Goal: Information Seeking & Learning: Learn about a topic

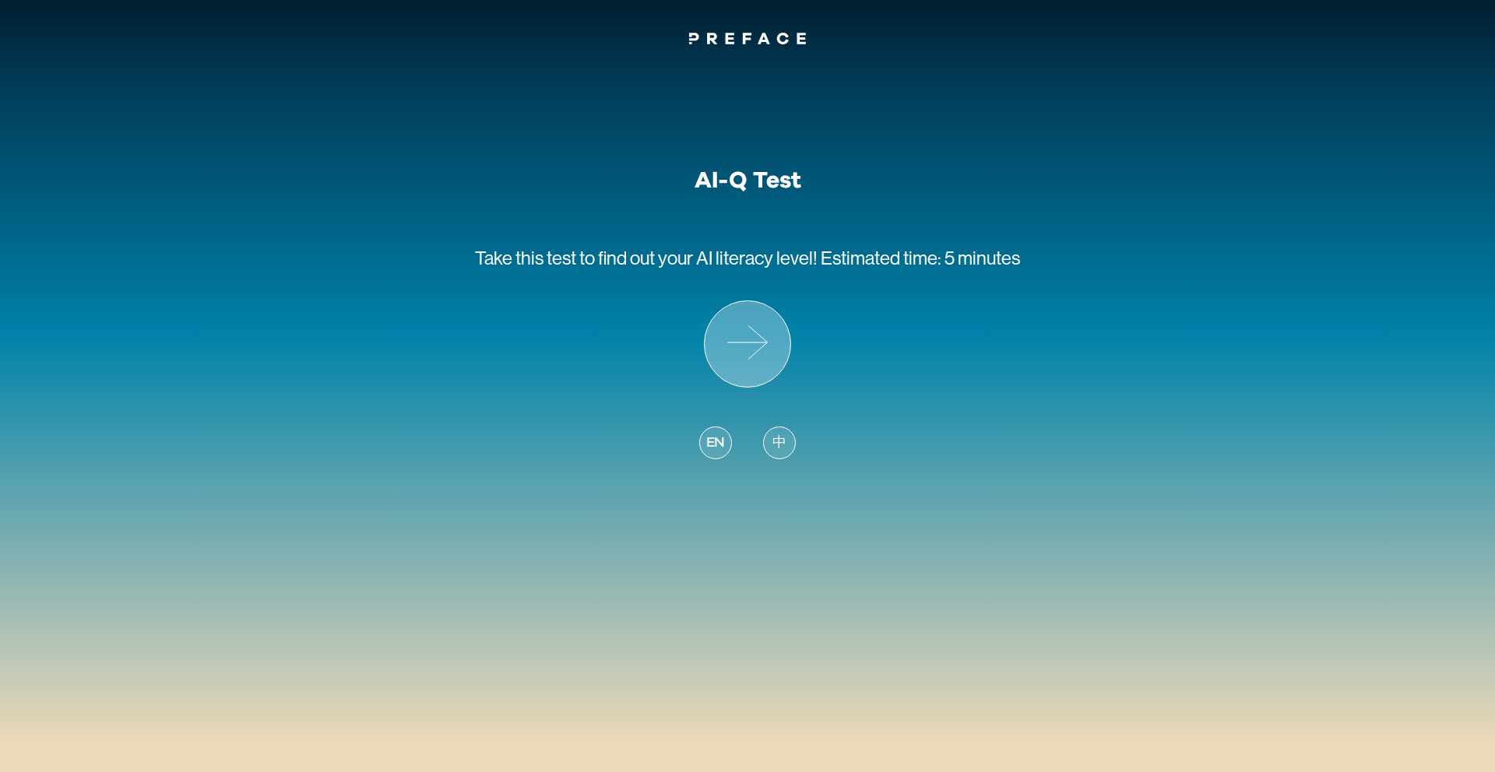
click at [745, 371] on icon at bounding box center [748, 344] width 86 height 86
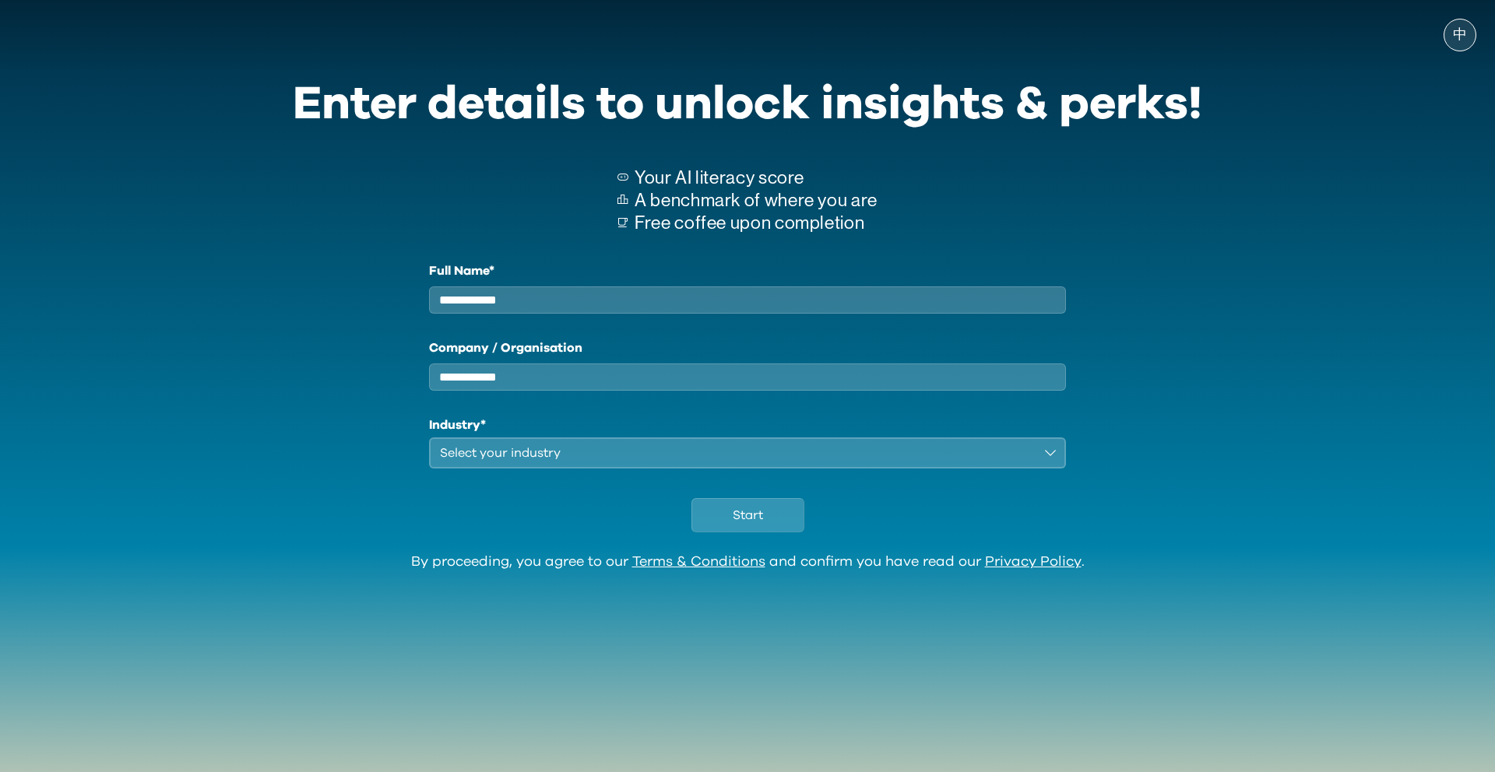
click at [730, 311] on input "Full Name*" at bounding box center [747, 299] width 637 height 27
type input "*"
type input "**********"
click at [743, 391] on input "Company / Organisation" at bounding box center [747, 377] width 637 height 27
type input "*****"
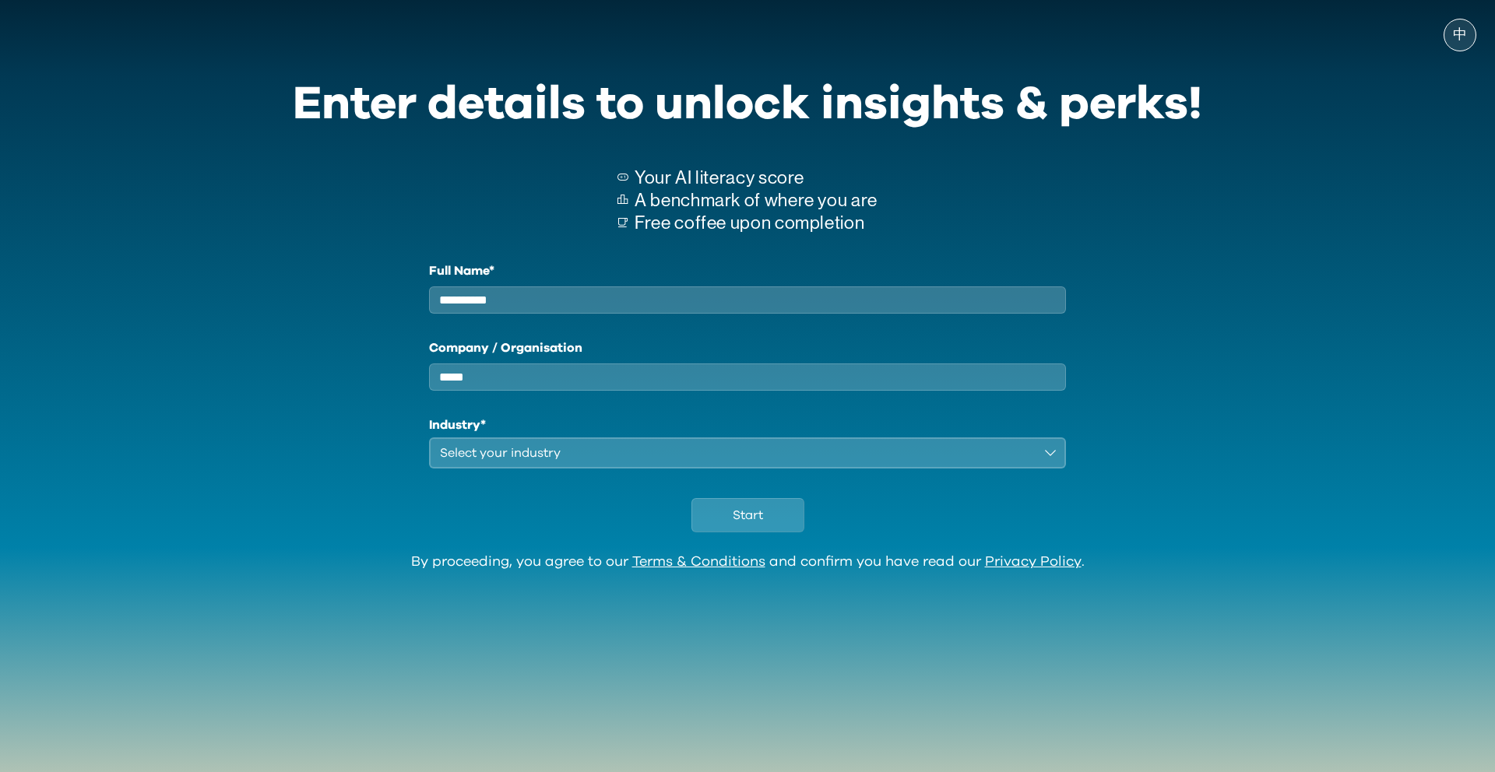
click at [699, 462] on div "Select your industry" at bounding box center [736, 453] width 593 height 19
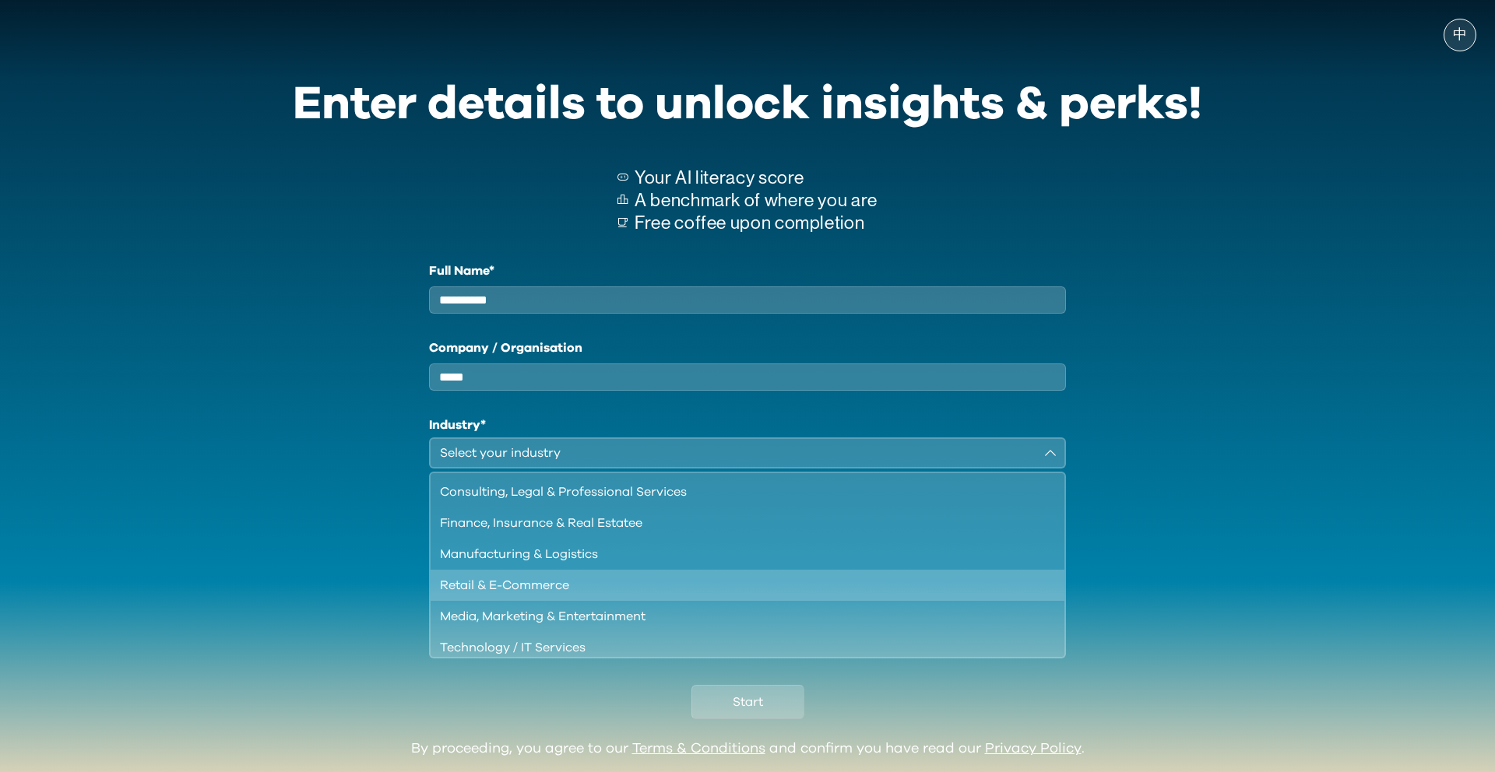
click at [748, 595] on div "Retail & E-Commerce" at bounding box center [738, 585] width 596 height 19
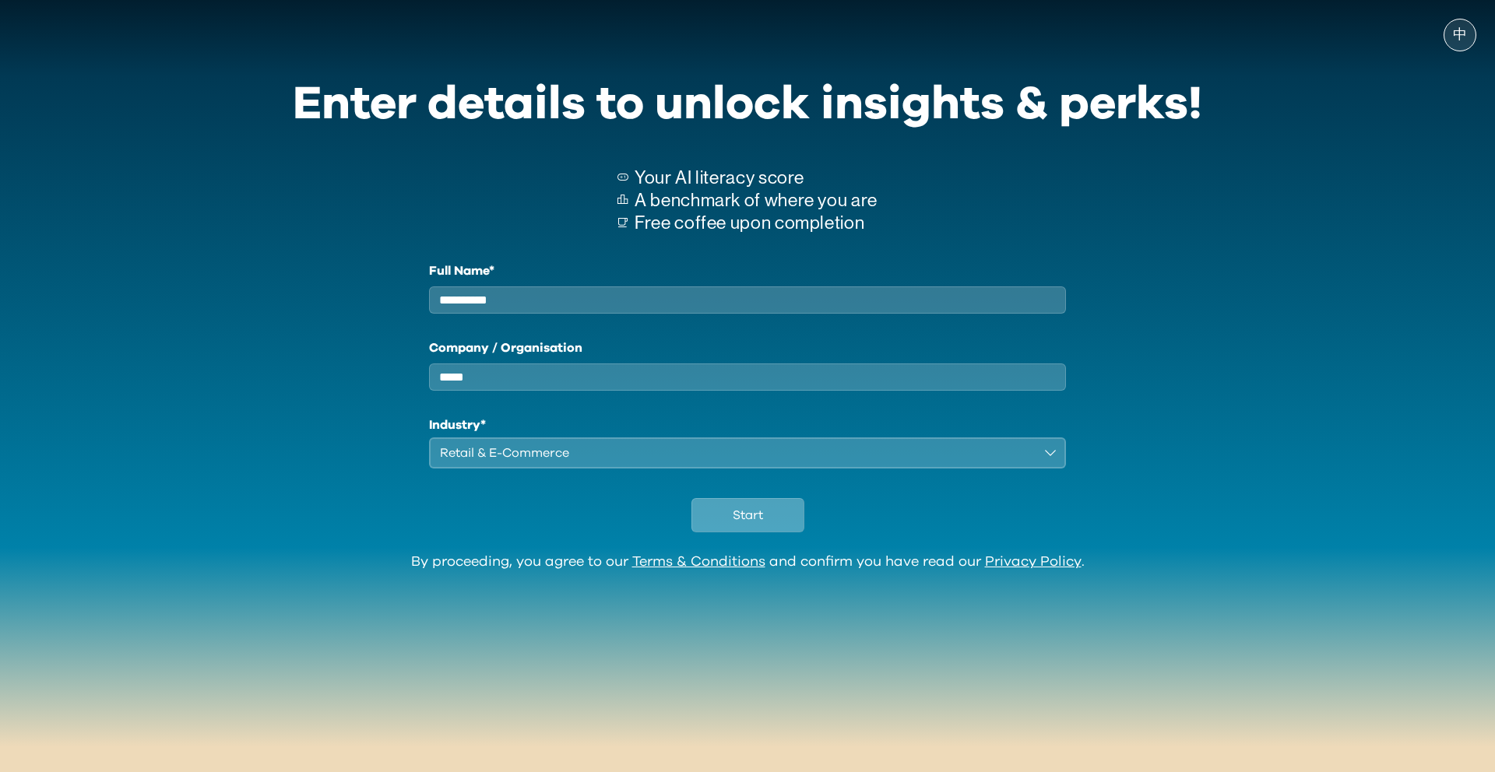
click at [771, 532] on button "Start" at bounding box center [747, 515] width 113 height 34
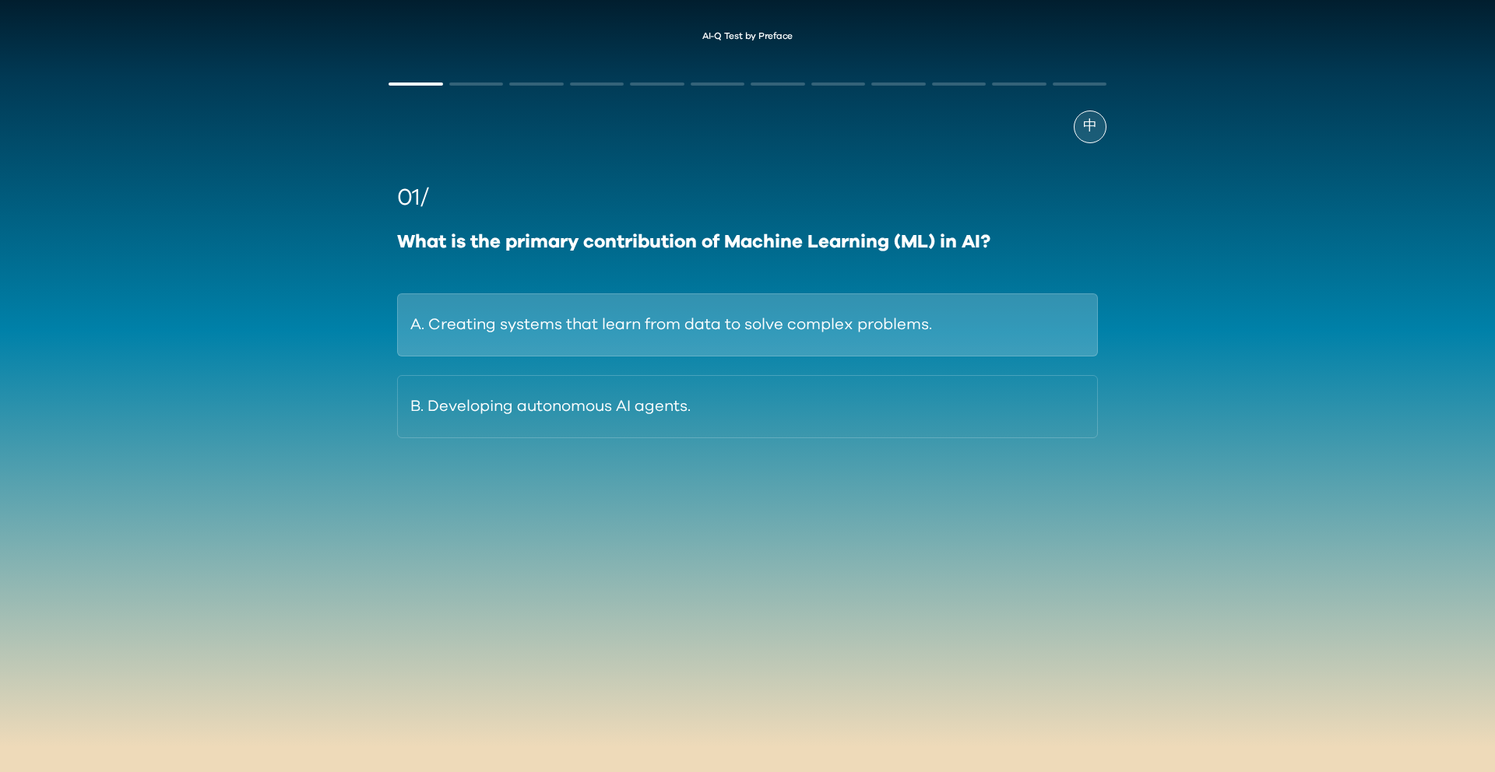
click at [861, 328] on button "A. Creating systems that learn from data to solve complex problems." at bounding box center [747, 324] width 701 height 63
click at [849, 313] on button "A. Generative AI creates content; Agentic AI executes goal-oriented actions." at bounding box center [747, 324] width 701 height 63
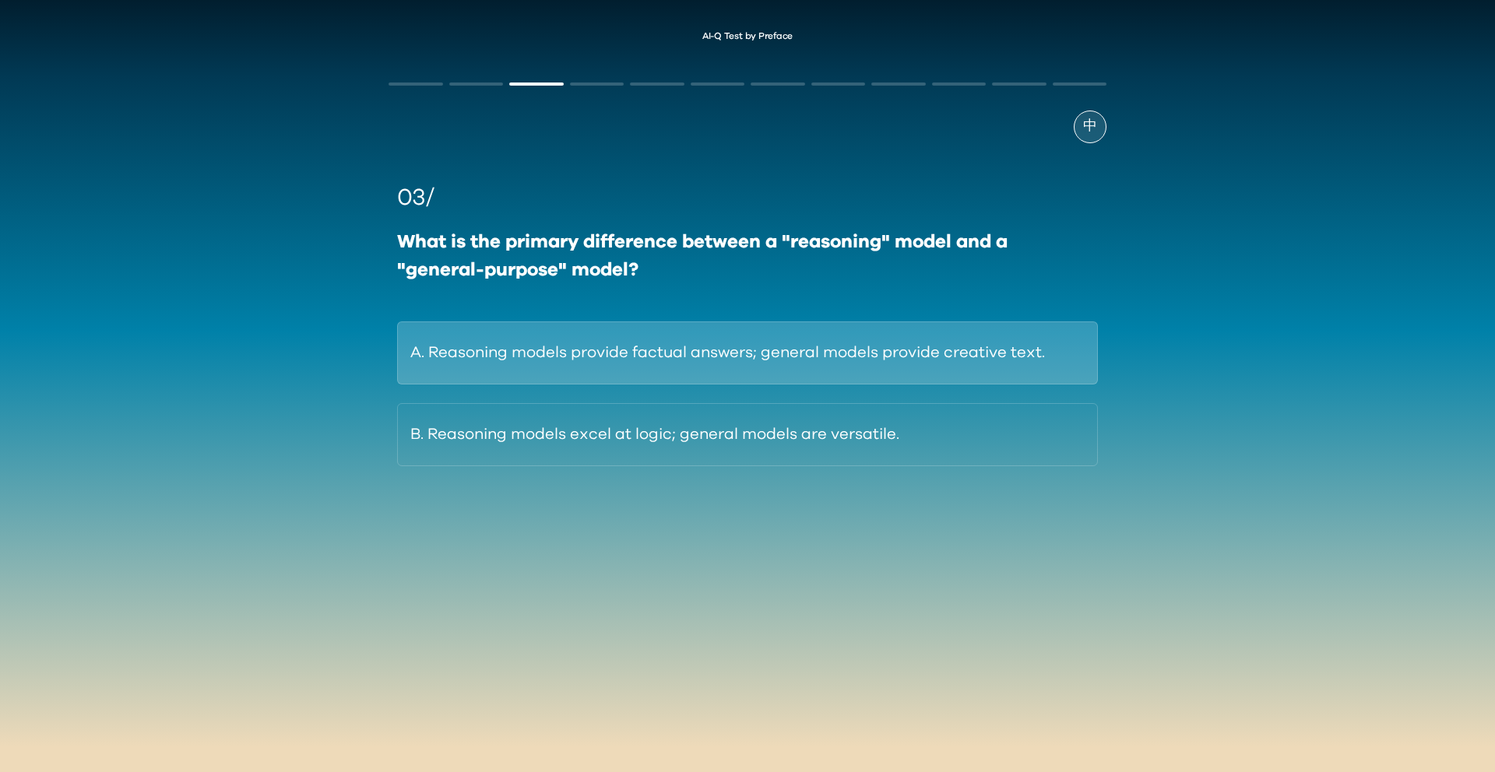
click at [789, 350] on button "A. Reasoning models provide factual answers; general models provide creative te…" at bounding box center [747, 353] width 701 height 63
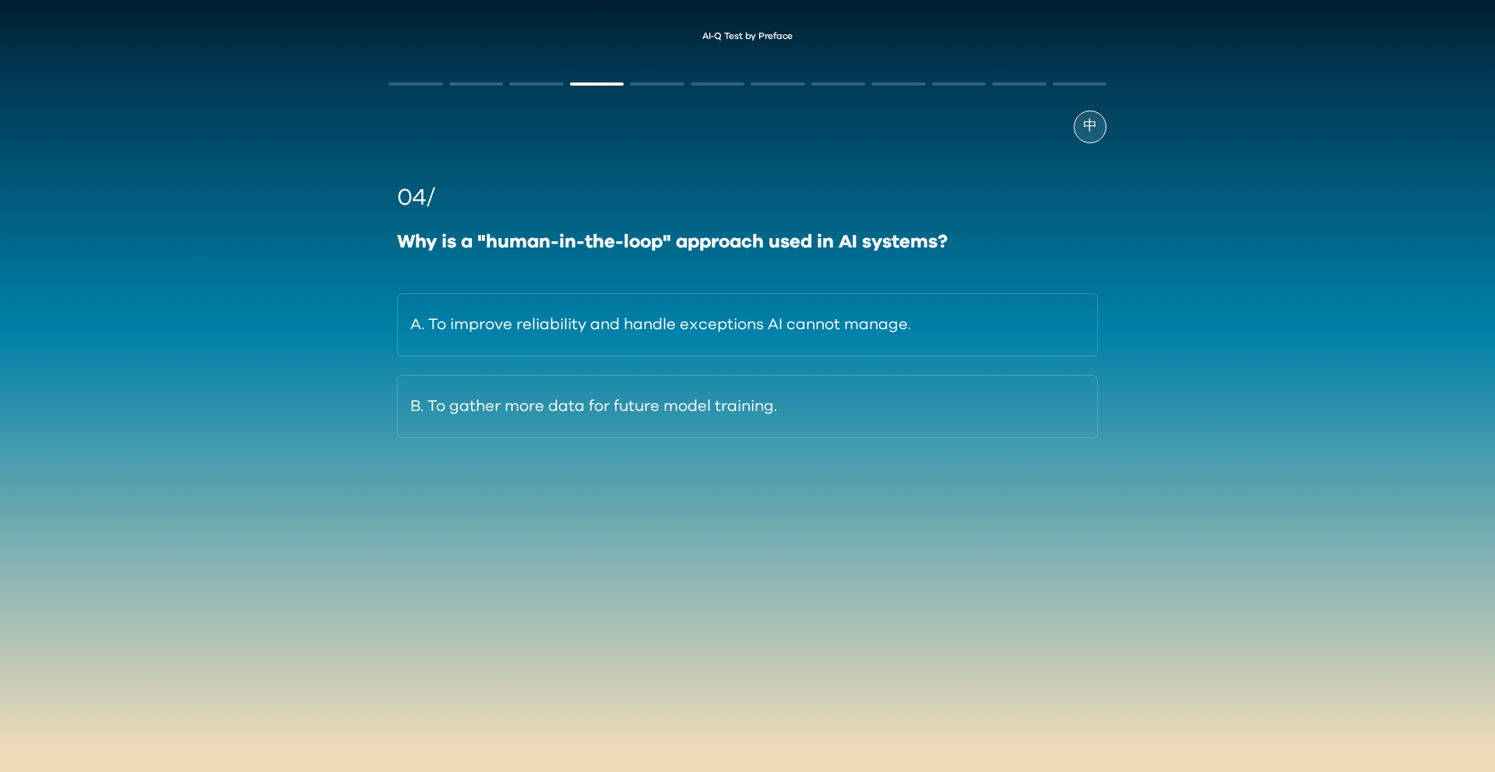
click at [789, 350] on button "A. To improve reliability and handle exceptions AI cannot manage." at bounding box center [747, 324] width 701 height 63
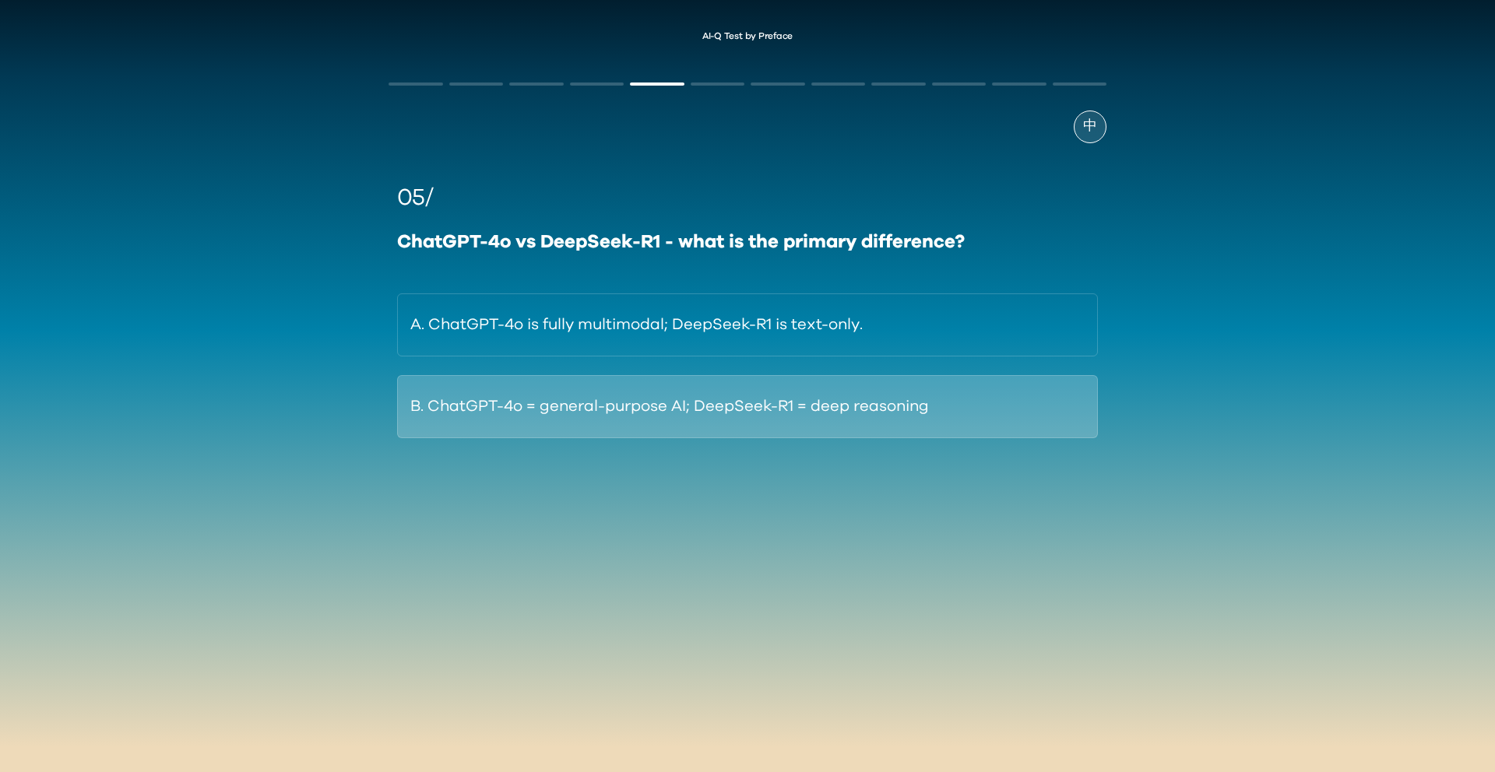
click at [817, 416] on button "B. ChatGPT-4o = general-purpose AI; DeepSeek-R1 = deep reasoning" at bounding box center [747, 406] width 701 height 63
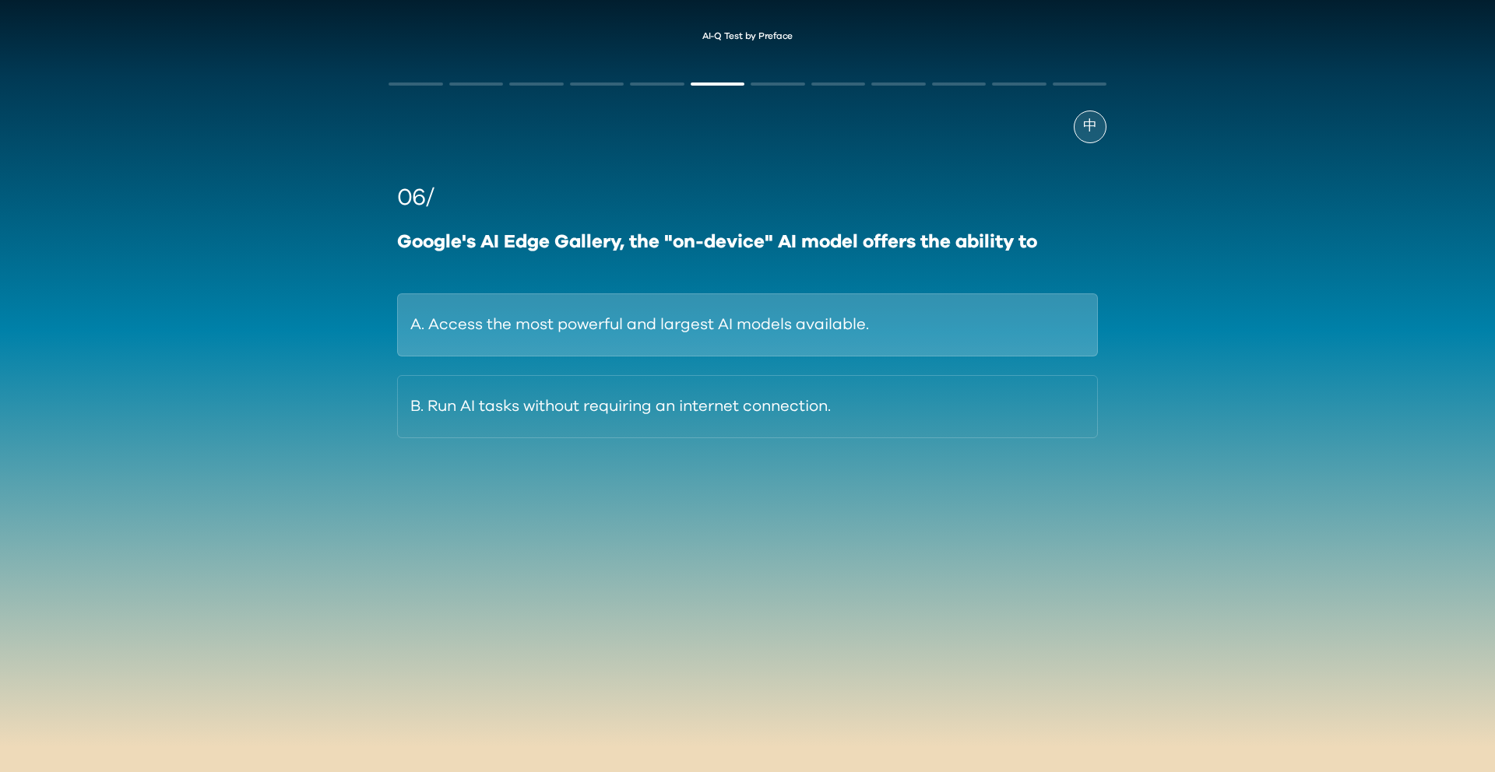
click at [836, 306] on button "A. Access the most powerful and largest AI models available." at bounding box center [747, 324] width 701 height 63
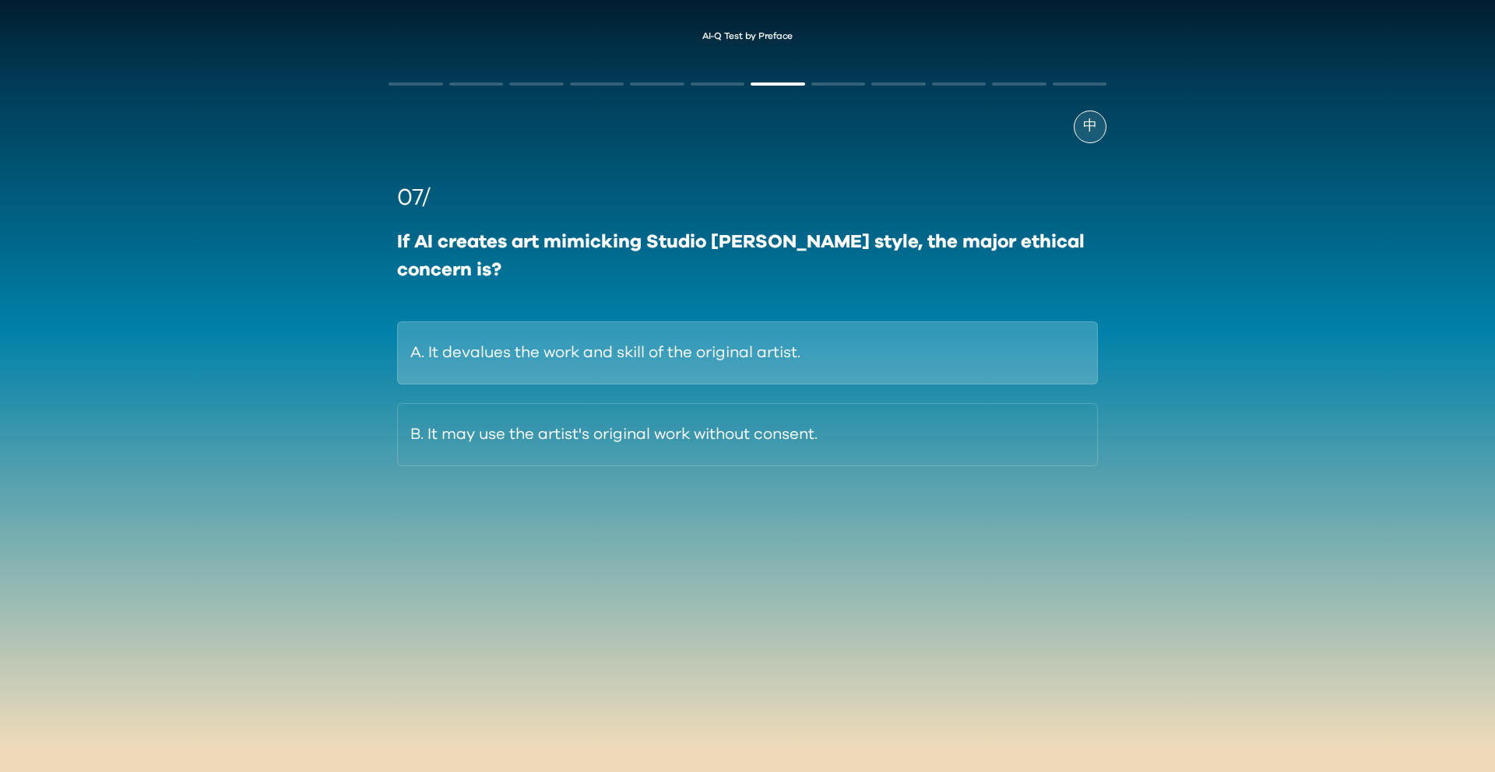
click at [849, 370] on button "A. It devalues the work and skill of the original artist." at bounding box center [747, 353] width 701 height 63
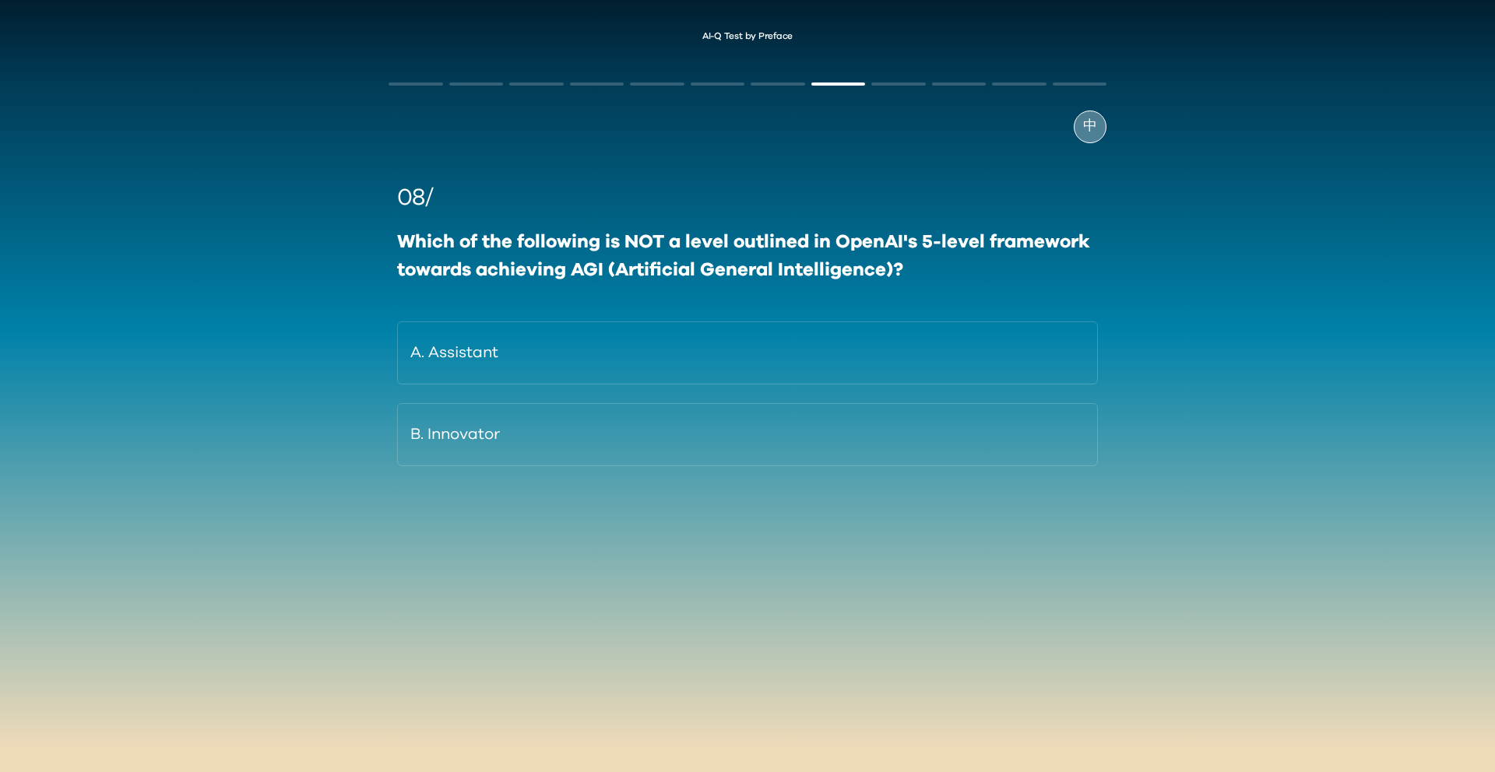
click at [1100, 124] on div "中" at bounding box center [1090, 127] width 33 height 33
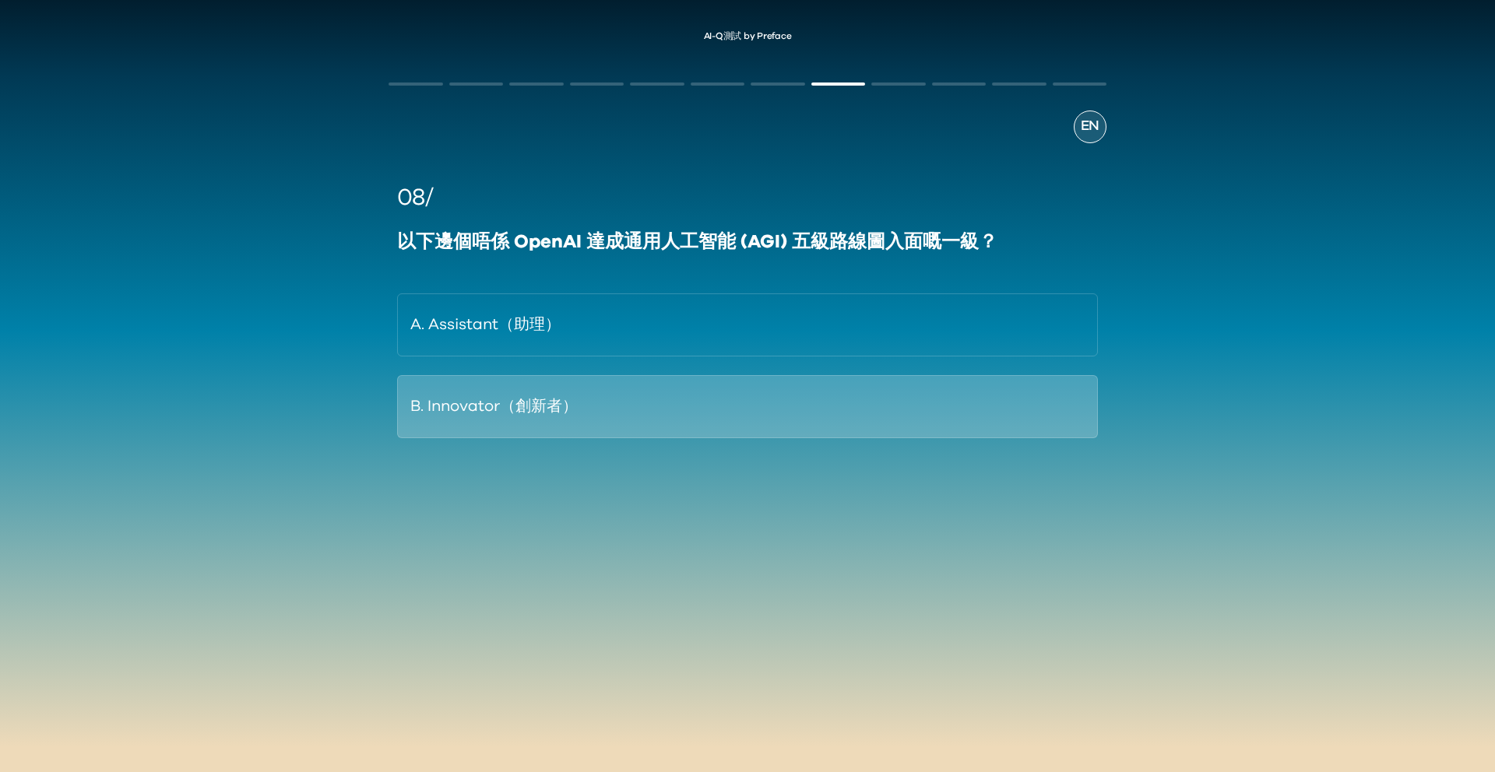
click at [953, 380] on button "B. Innovator（創新者）" at bounding box center [747, 406] width 701 height 63
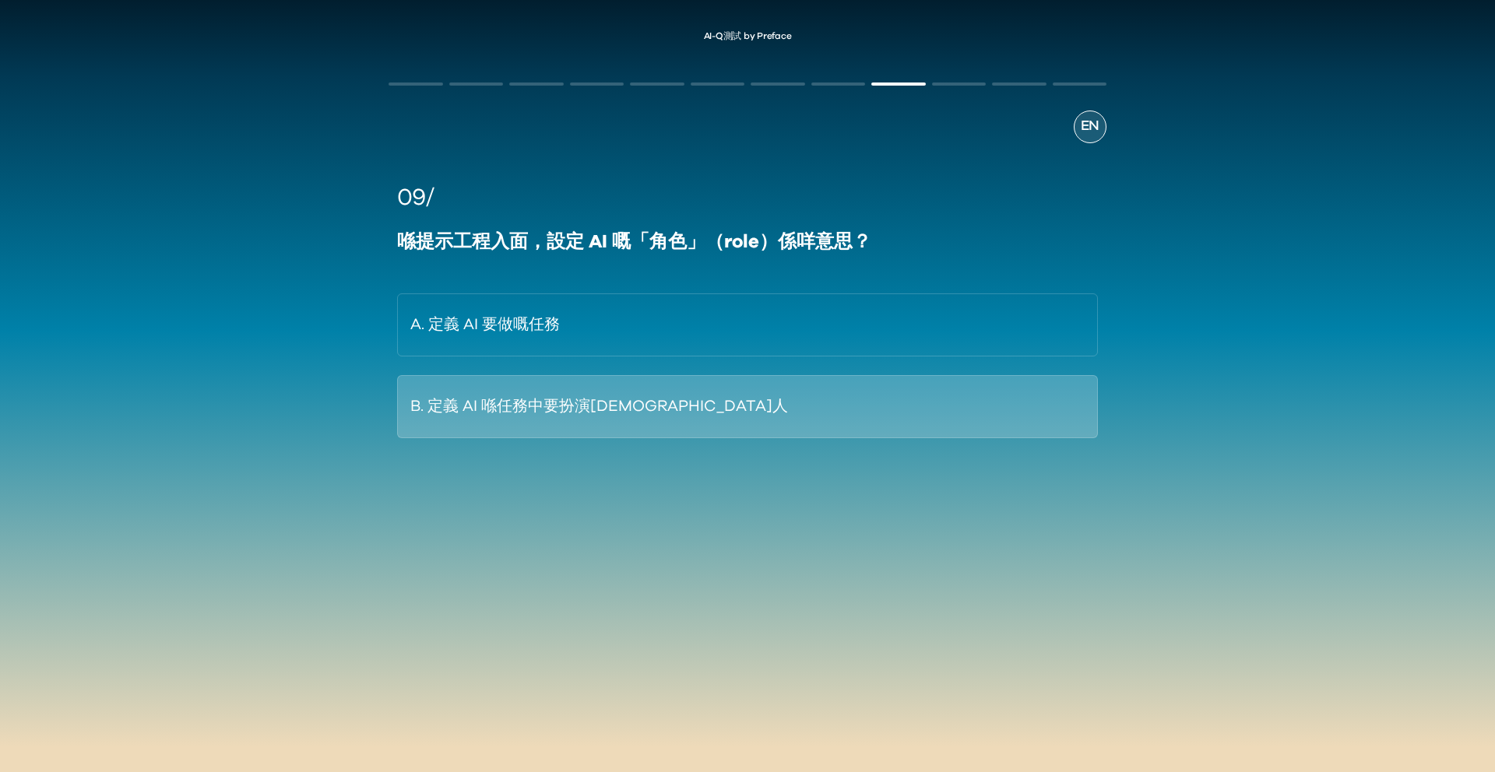
click at [988, 385] on button "B. 定義 AI 喺任務中要扮演[DEMOGRAPHIC_DATA]人" at bounding box center [747, 406] width 701 height 63
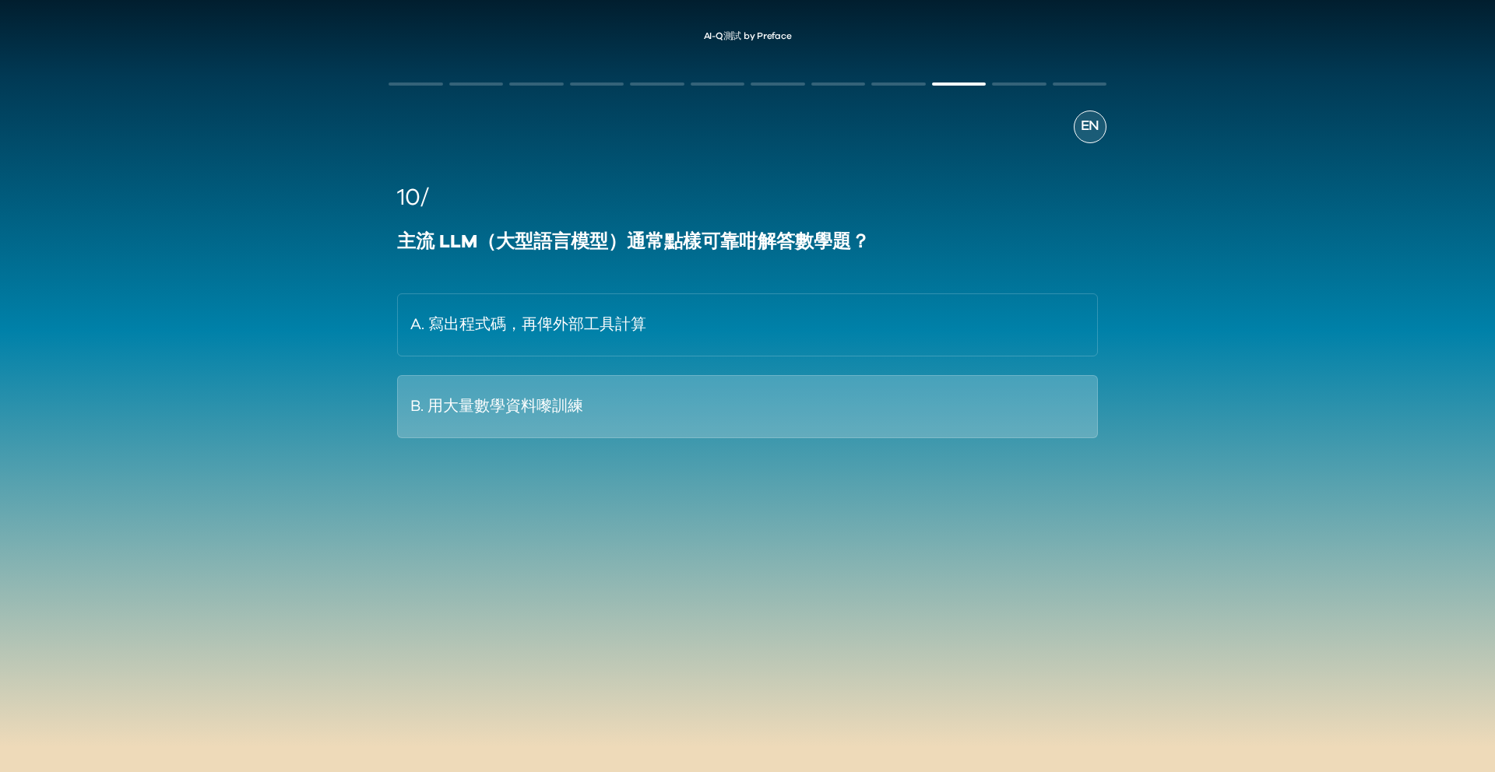
click at [911, 406] on button "B. 用大量數學資料嚟訓練" at bounding box center [747, 406] width 701 height 63
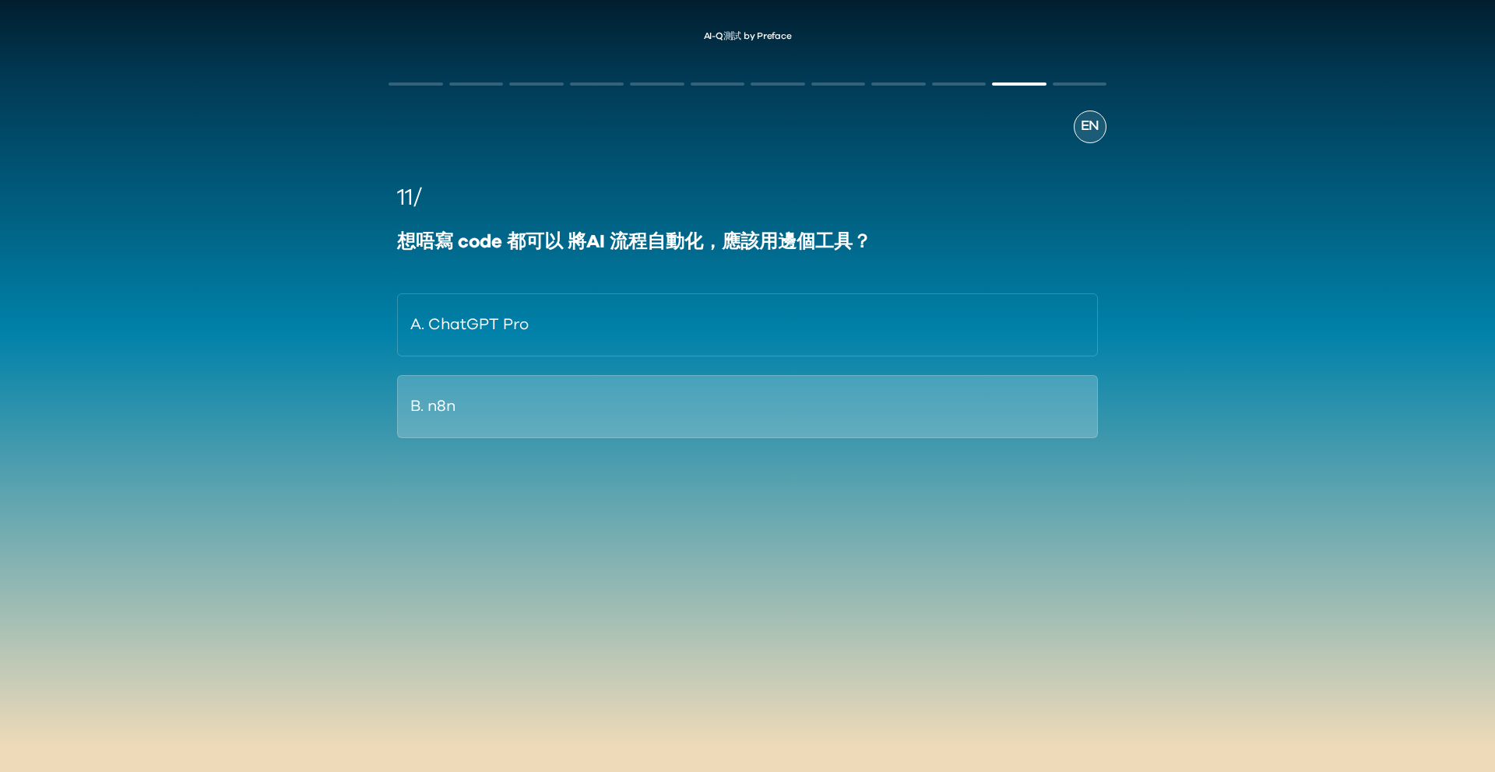
click at [1001, 386] on button "B. n8n" at bounding box center [747, 406] width 701 height 63
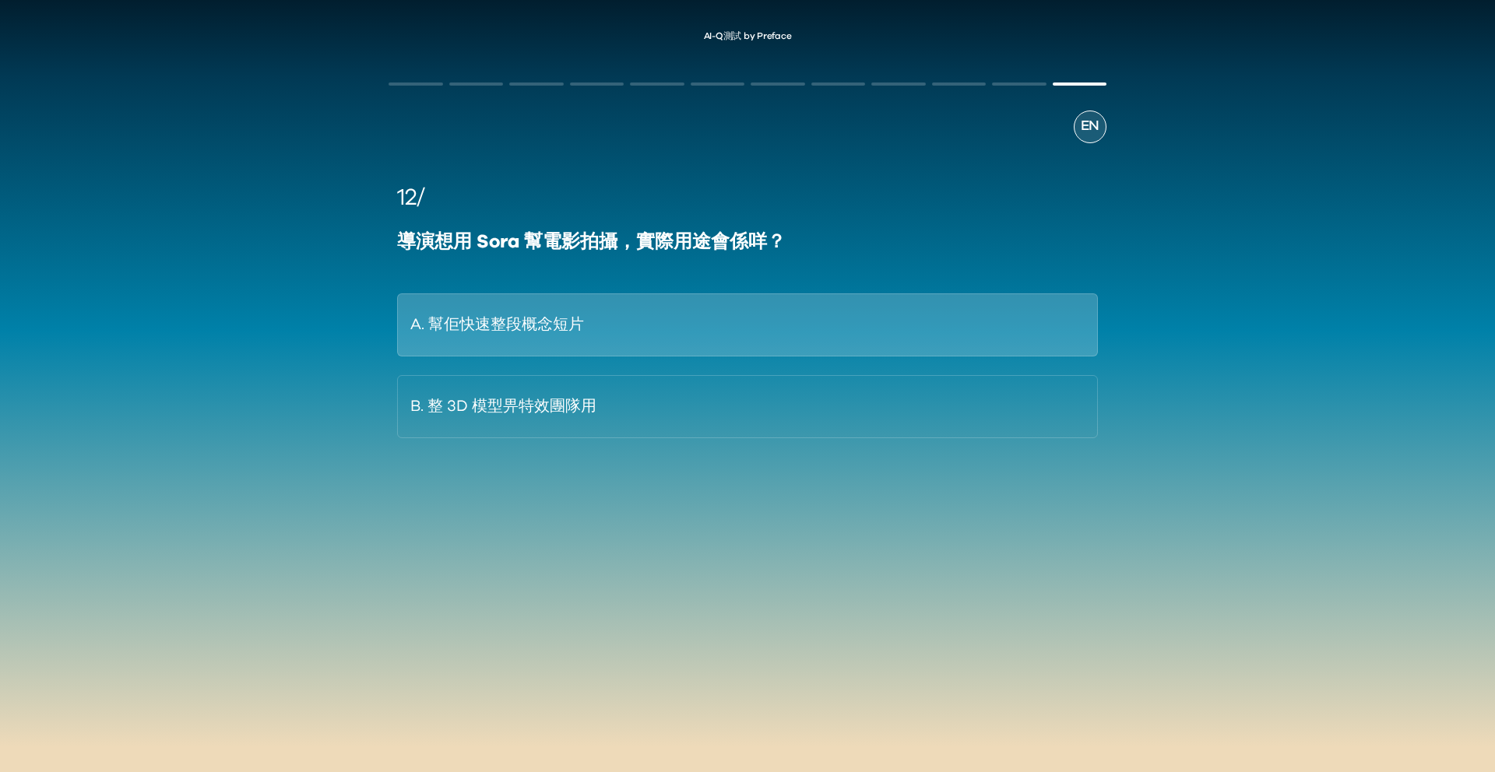
click at [946, 315] on button "A. 幫佢快速整段概念短片" at bounding box center [747, 324] width 701 height 63
